Goal: Information Seeking & Learning: Learn about a topic

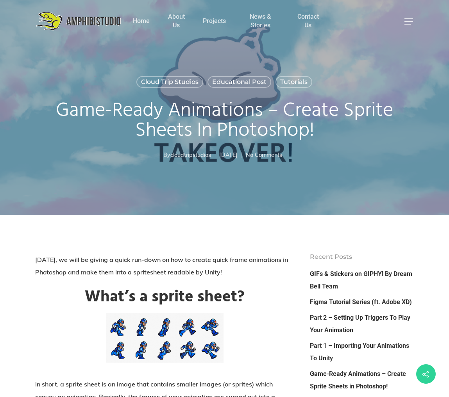
scroll to position [28, 0]
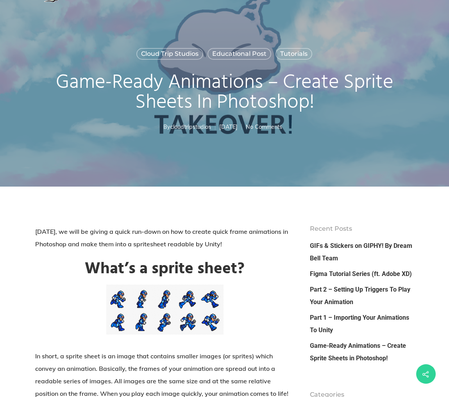
drag, startPoint x: 136, startPoint y: 347, endPoint x: 162, endPoint y: 315, distance: 41.0
click at [161, 333] on p at bounding box center [164, 317] width 259 height 65
click at [249, 317] on p at bounding box center [164, 317] width 259 height 65
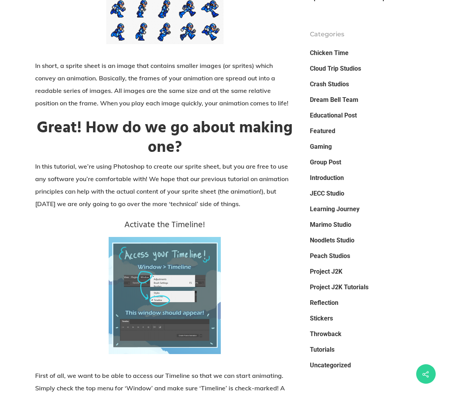
scroll to position [637, 0]
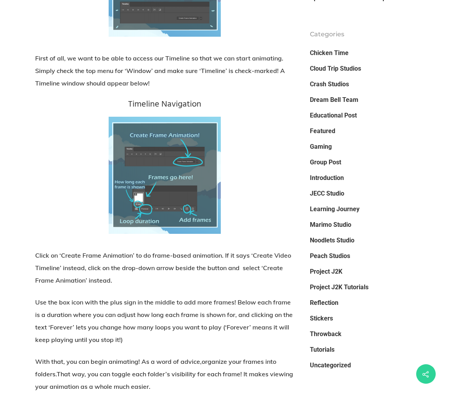
click at [190, 195] on img at bounding box center [165, 175] width 112 height 117
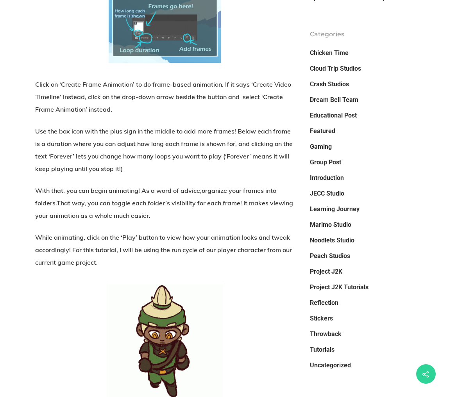
scroll to position [956, 0]
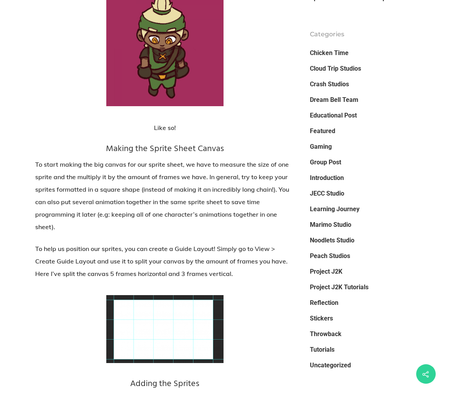
click at [169, 130] on p "Like so!" at bounding box center [164, 133] width 259 height 22
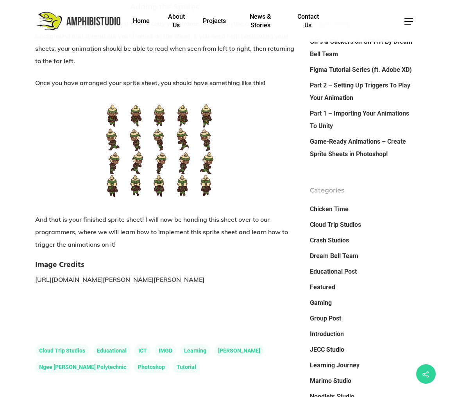
scroll to position [1328, 0]
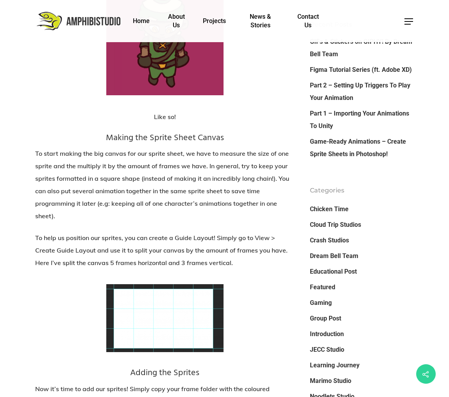
click at [144, 298] on img at bounding box center [164, 318] width 117 height 68
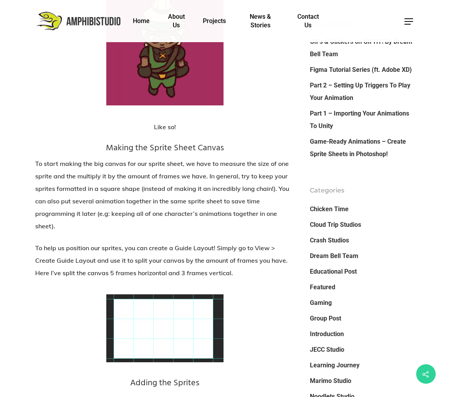
scroll to position [681, 0]
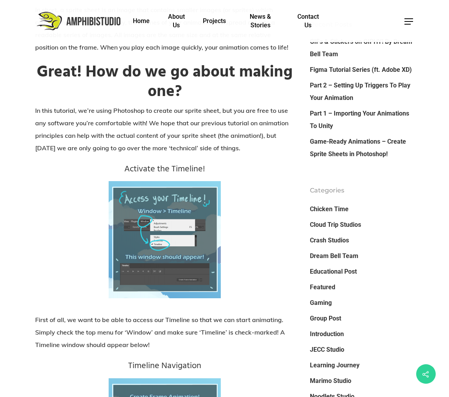
click at [195, 204] on img at bounding box center [165, 239] width 112 height 117
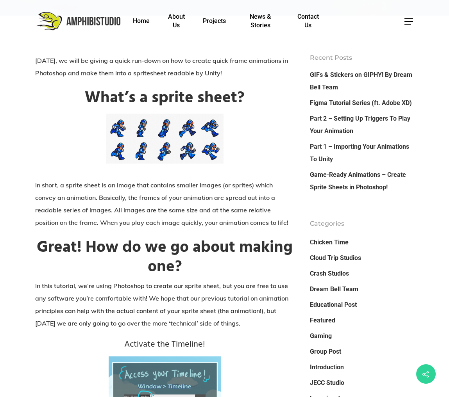
scroll to position [32, 0]
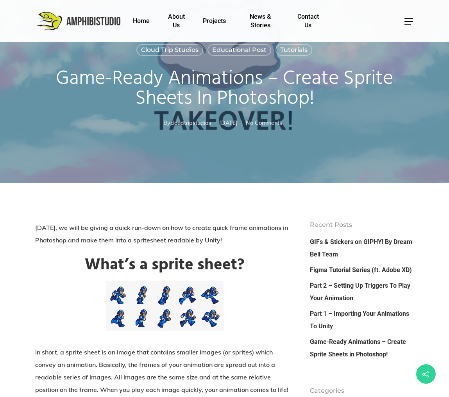
drag, startPoint x: 176, startPoint y: 169, endPoint x: 193, endPoint y: 91, distance: 79.3
click at [177, 168] on div "Cloud Trip Studios Educational Post Tutorials Game-Ready Animations – Create Sp…" at bounding box center [224, 75] width 379 height 215
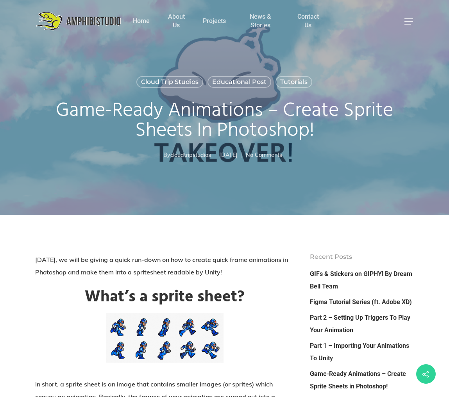
scroll to position [140, 0]
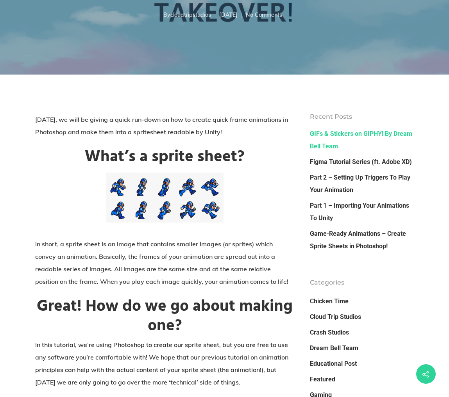
click at [354, 137] on link "GIFs & Stickers on GIPHY! By Dream Bell Team" at bounding box center [362, 140] width 104 height 25
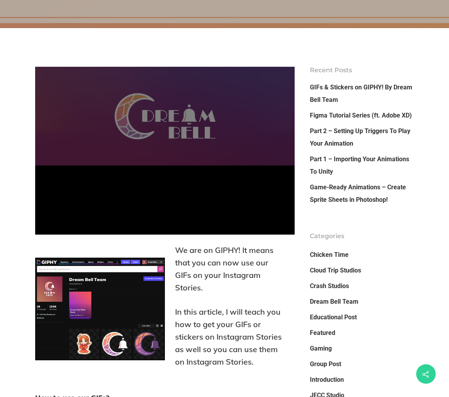
scroll to position [329, 0]
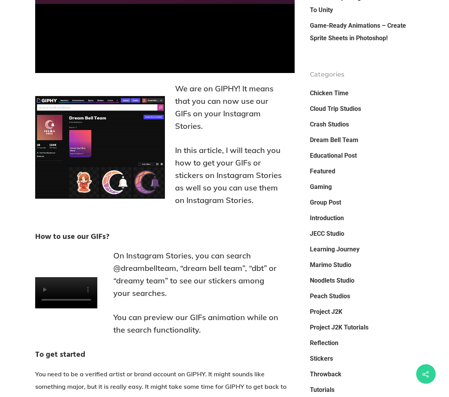
click at [140, 147] on img at bounding box center [100, 147] width 130 height 103
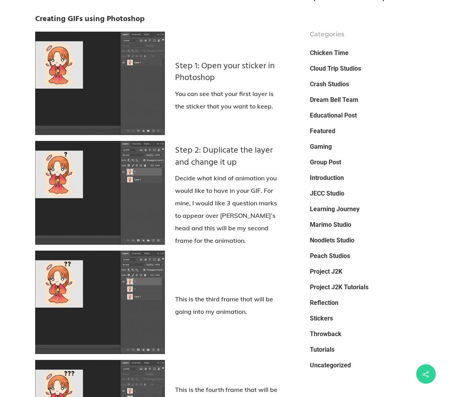
click at [134, 218] on img at bounding box center [100, 193] width 130 height 104
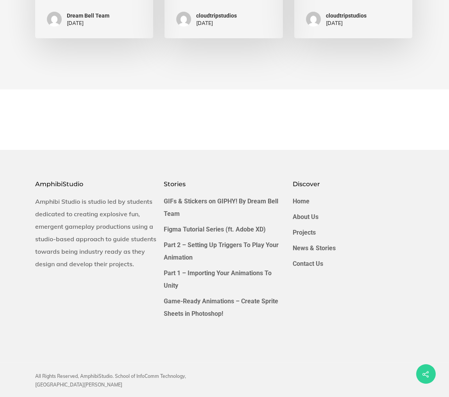
scroll to position [3398, 0]
